Goal: Task Accomplishment & Management: Complete application form

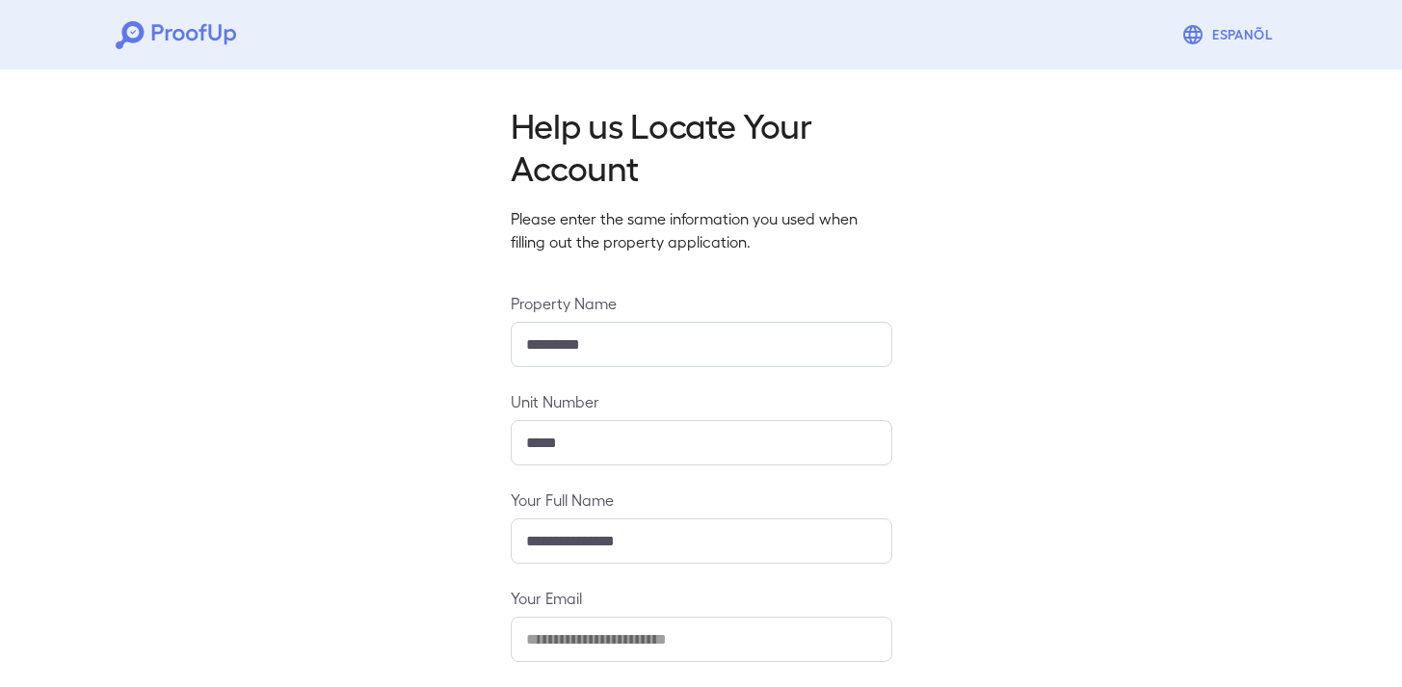
scroll to position [186, 0]
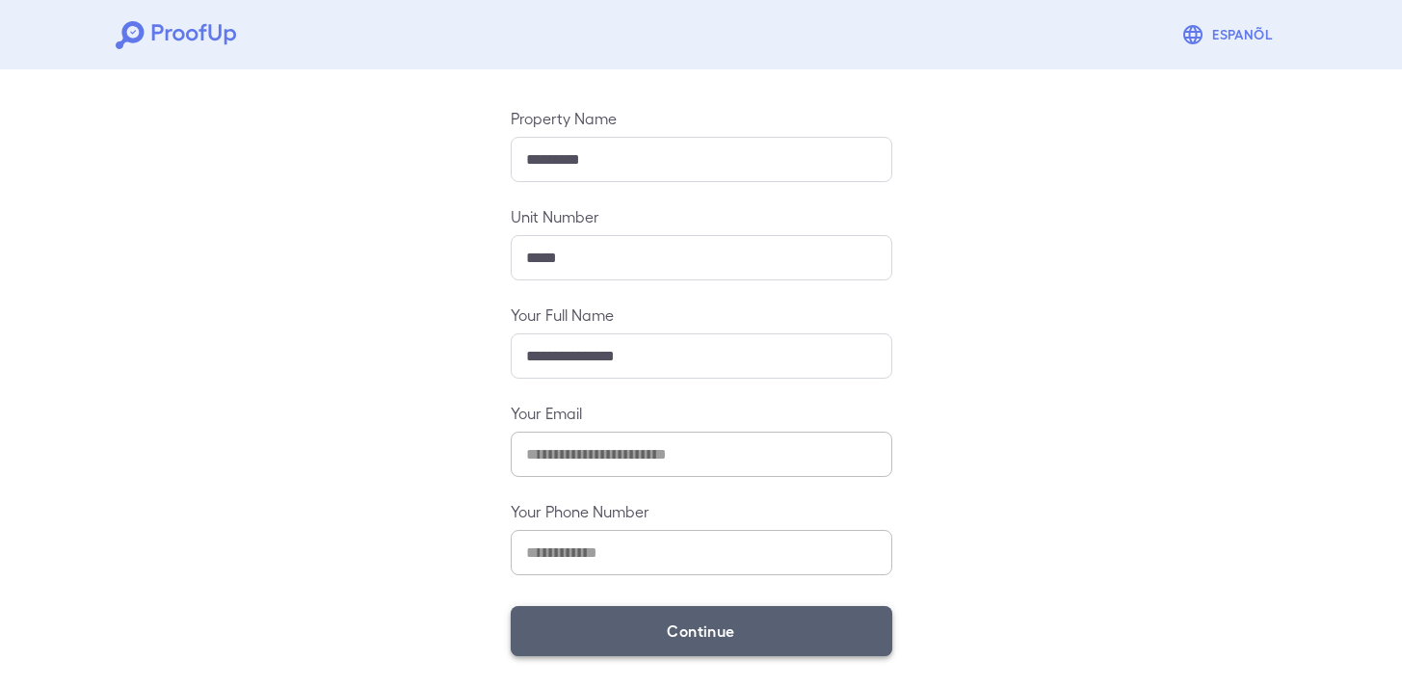
click at [680, 643] on button "Continue" at bounding box center [701, 631] width 381 height 50
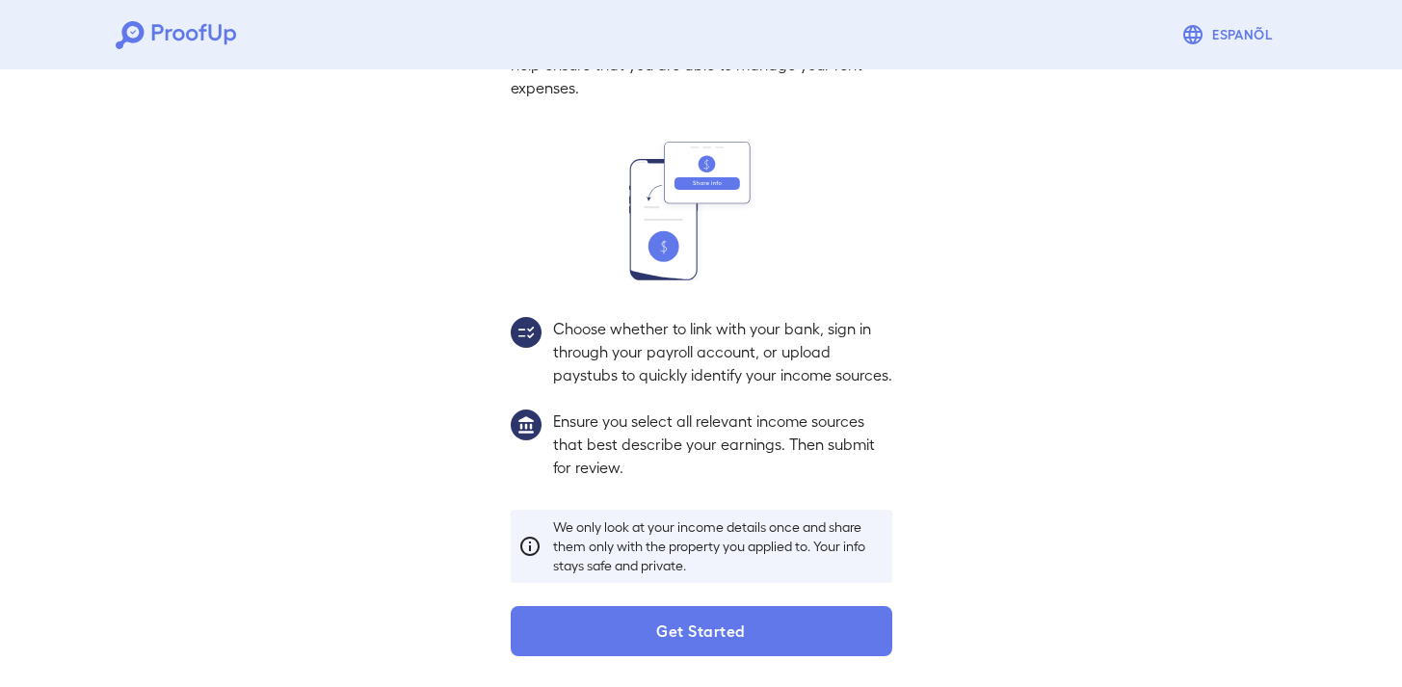
scroll to position [158, 0]
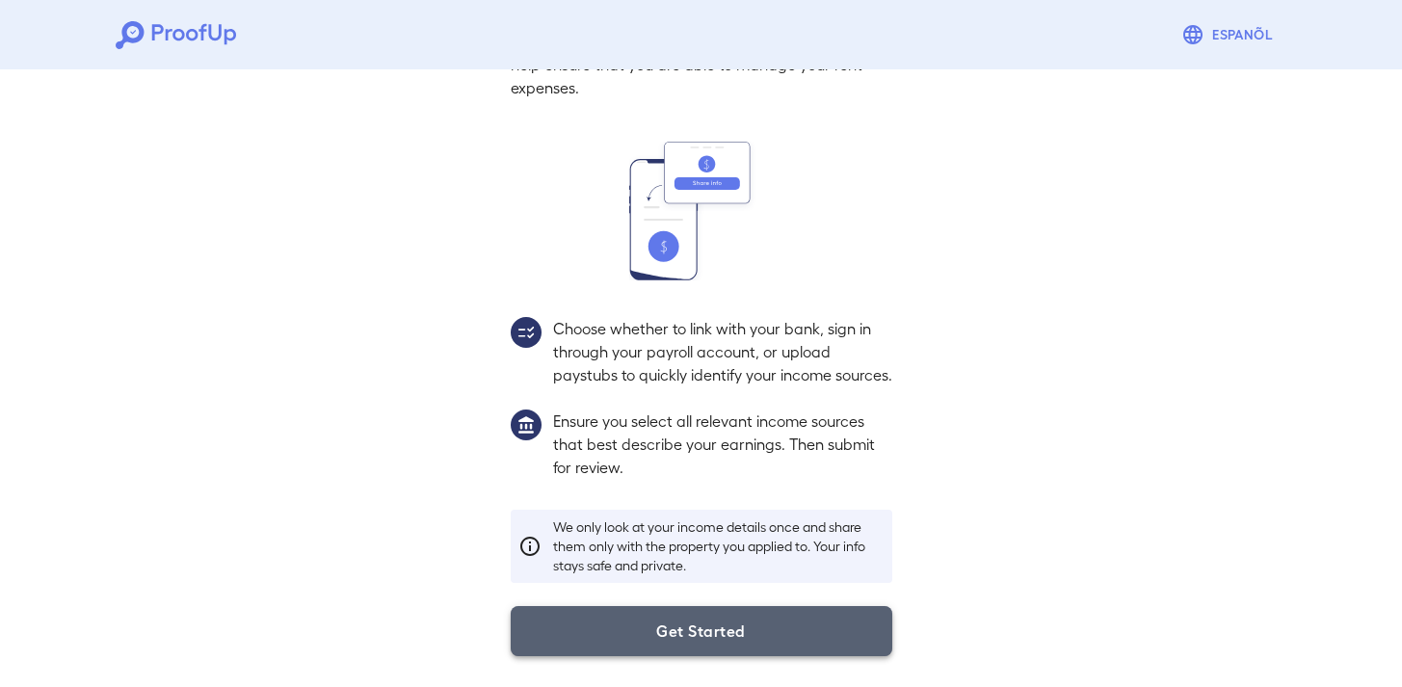
click at [718, 627] on button "Get Started" at bounding box center [701, 631] width 381 height 50
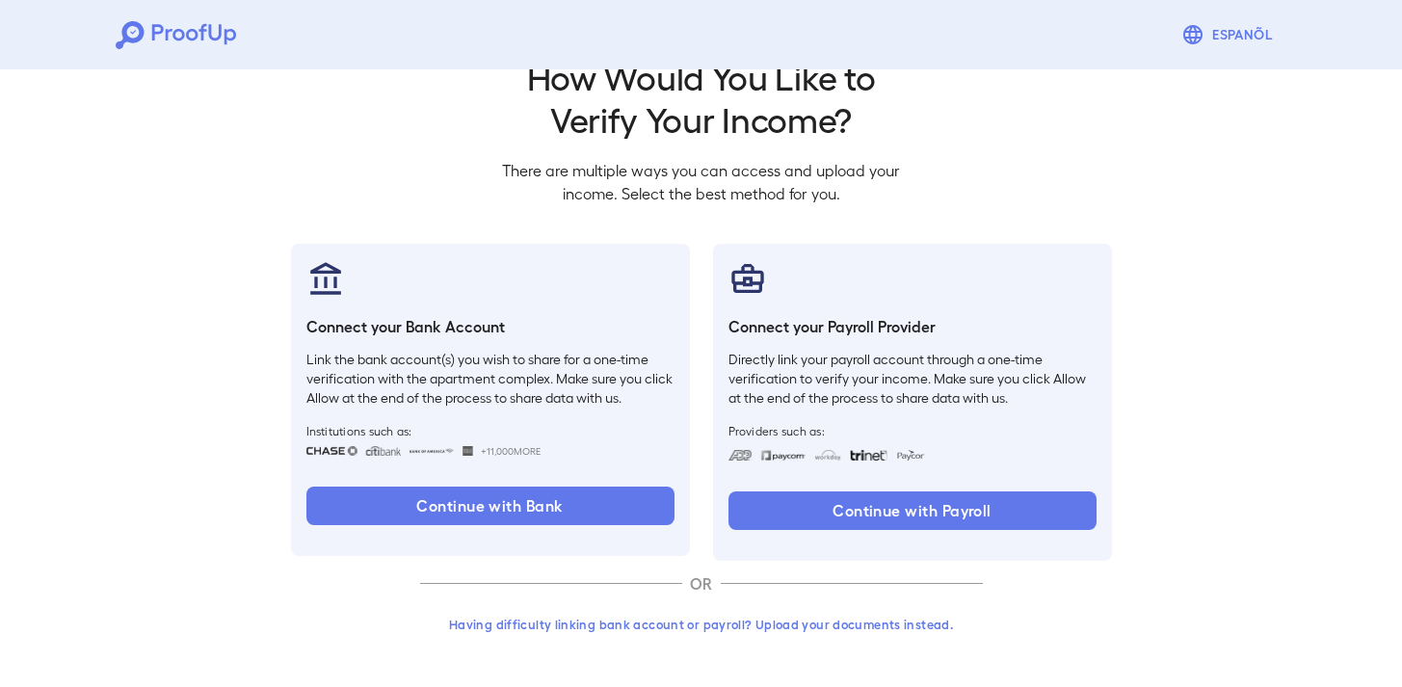
click at [693, 624] on button "Having difficulty linking bank account or payroll? Upload your documents instea…" at bounding box center [701, 624] width 563 height 35
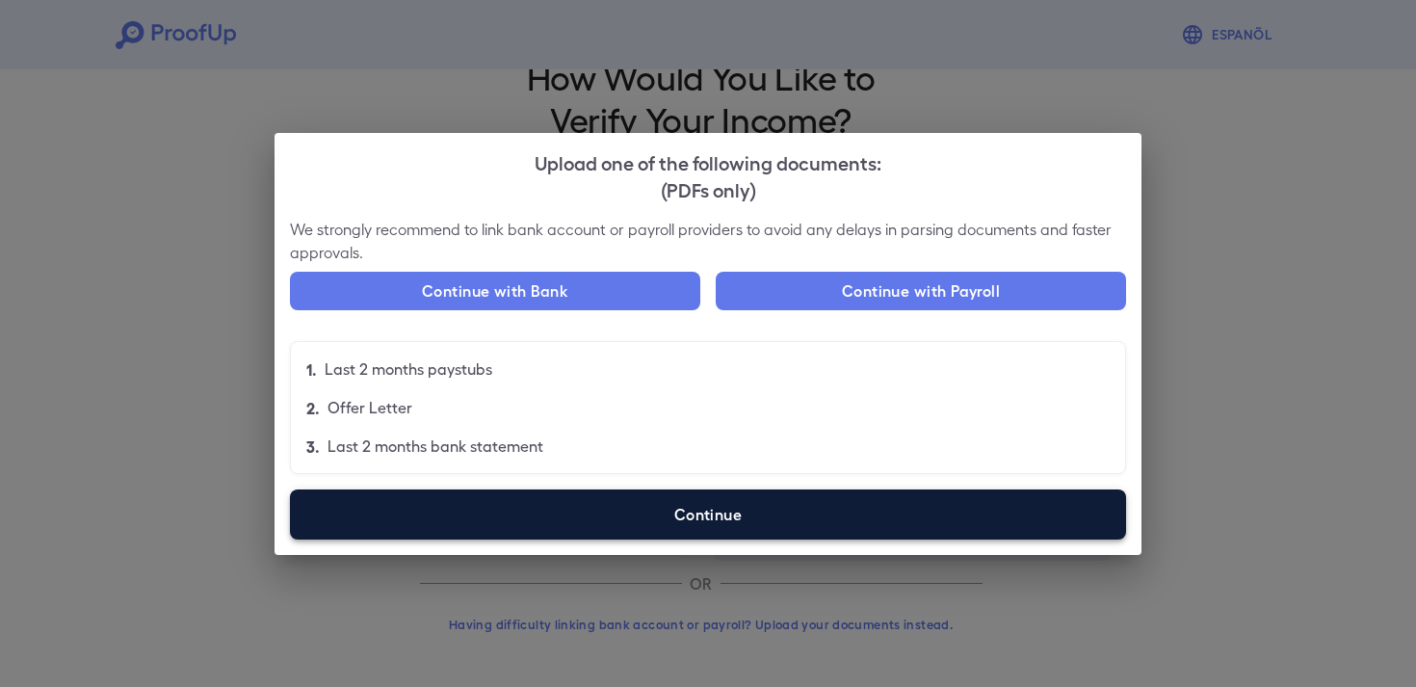
click at [502, 512] on label "Continue" at bounding box center [708, 514] width 836 height 50
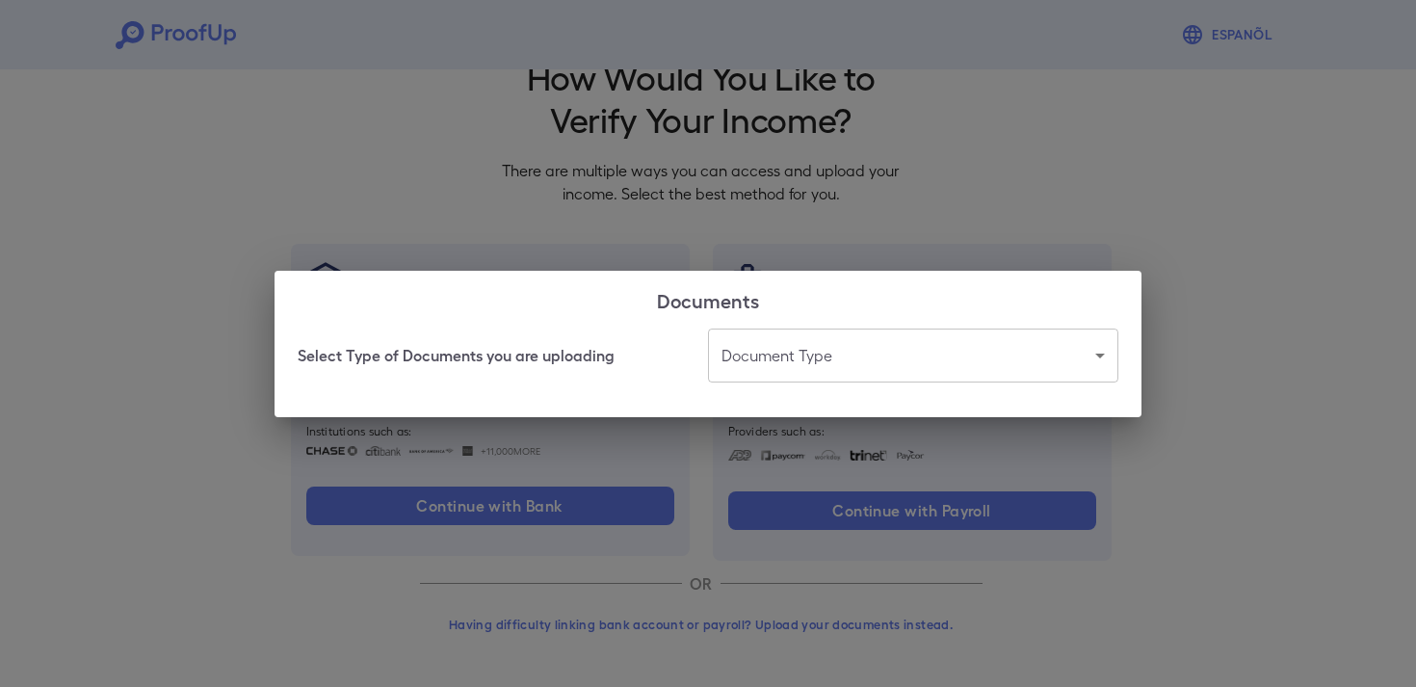
click at [922, 345] on body "Espanõl Go back How Would You Like to Verify Your Income? There are multiple wa…" at bounding box center [708, 319] width 1416 height 736
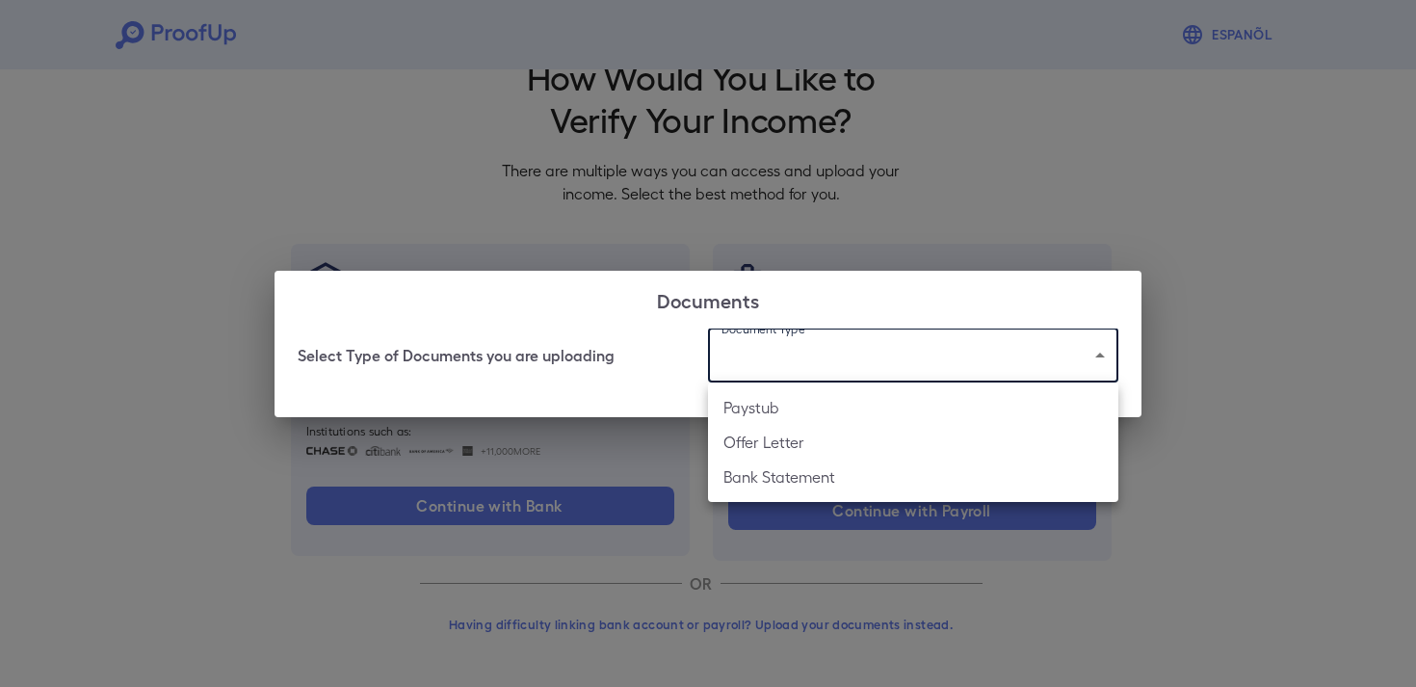
click at [926, 478] on li "Bank Statement" at bounding box center [913, 476] width 410 height 35
type input "**********"
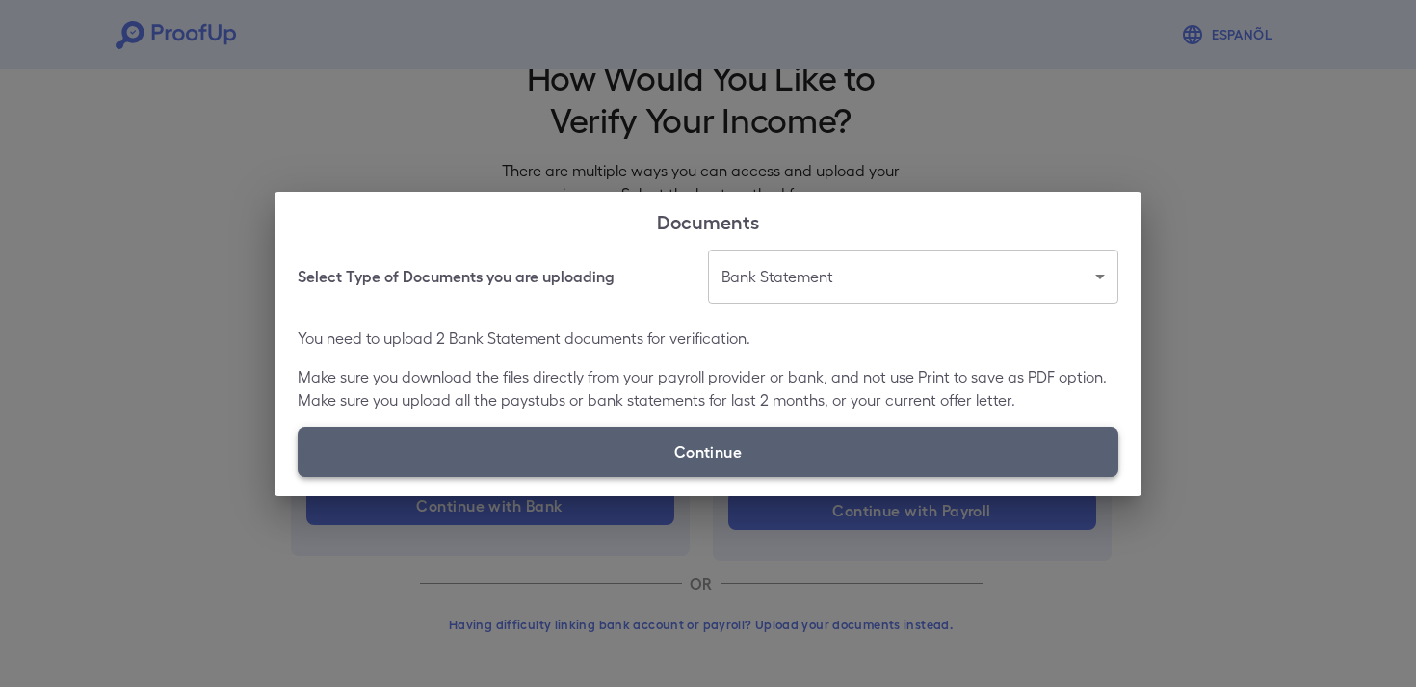
click at [919, 440] on label "Continue" at bounding box center [708, 452] width 821 height 50
click at [299, 476] on input "Continue" at bounding box center [298, 476] width 1 height 1
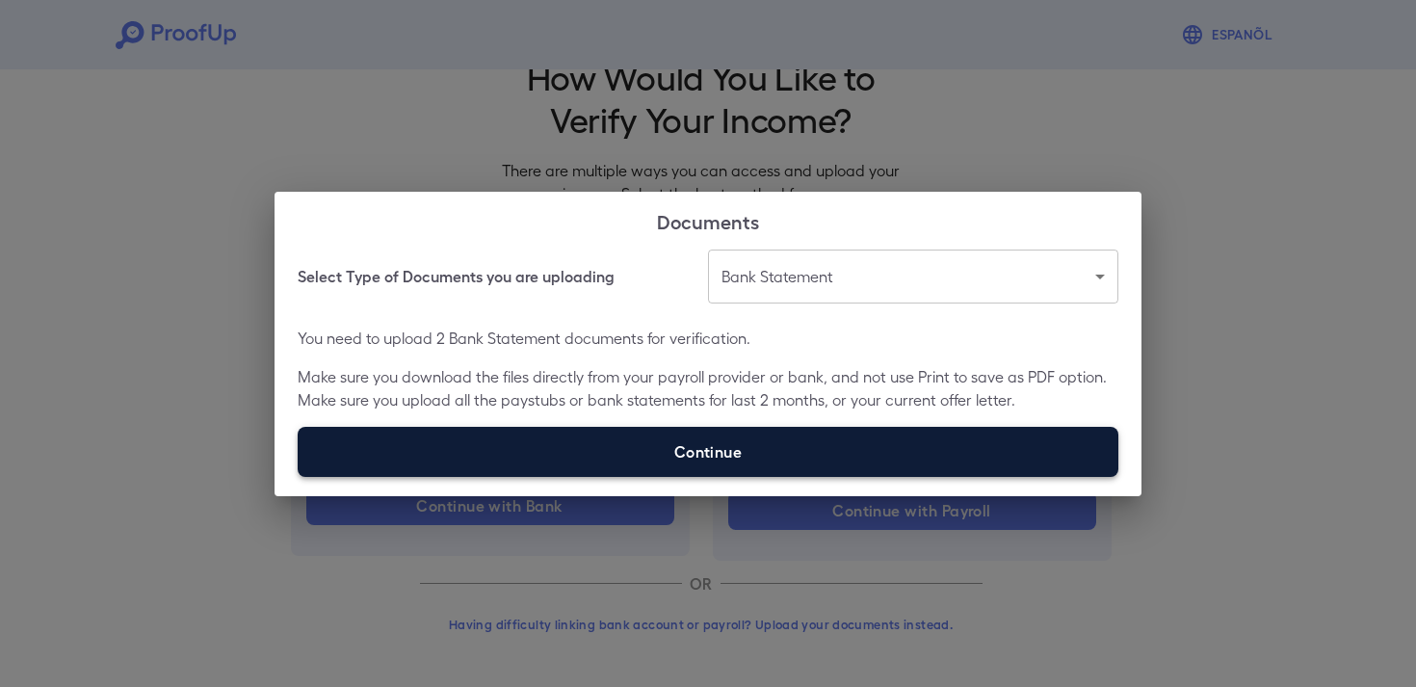
type input "**********"
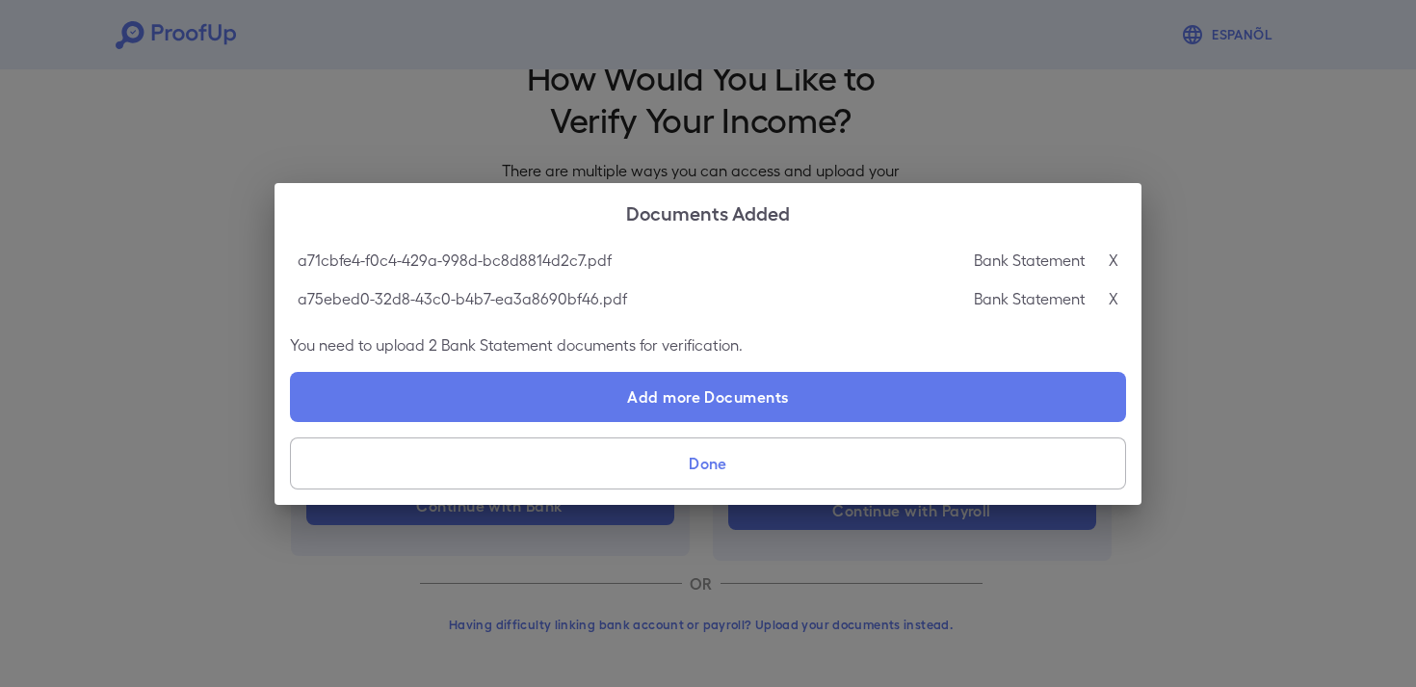
click at [916, 459] on button "Done" at bounding box center [708, 463] width 836 height 52
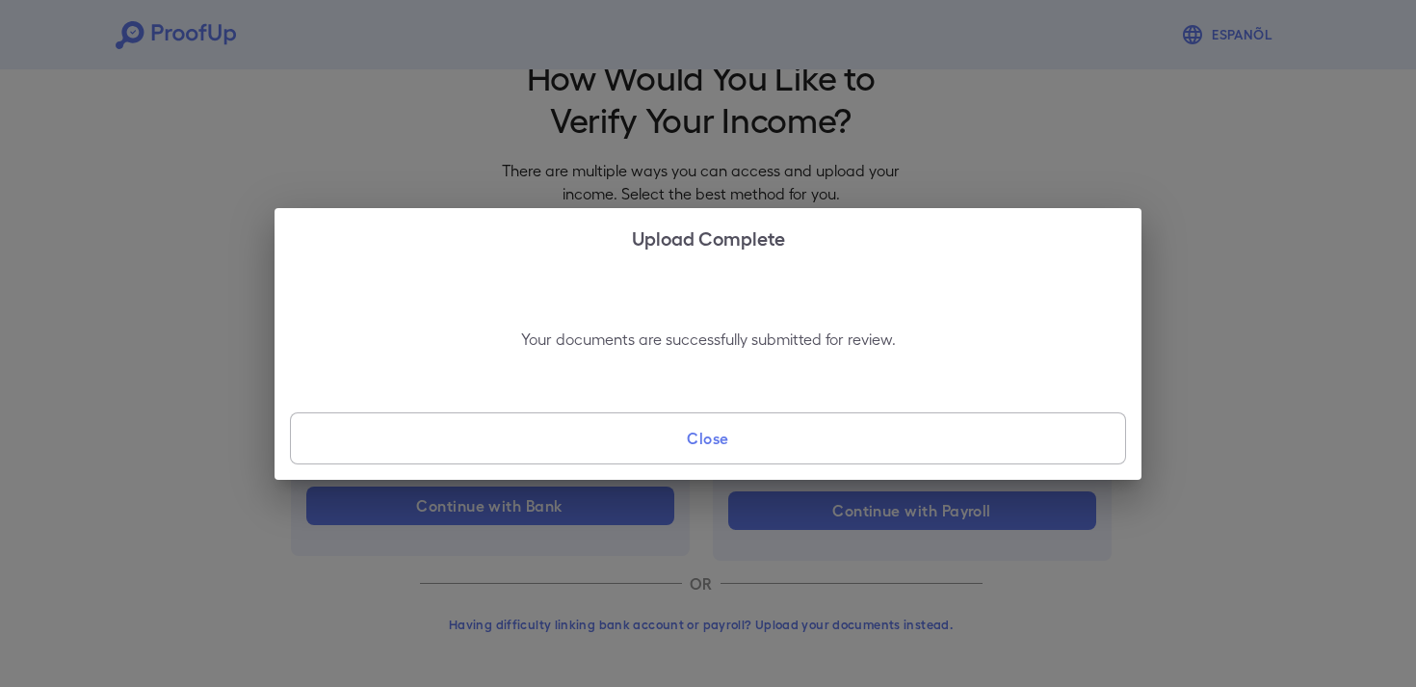
click at [961, 443] on button "Close" at bounding box center [708, 438] width 836 height 52
